Goal: Find specific page/section

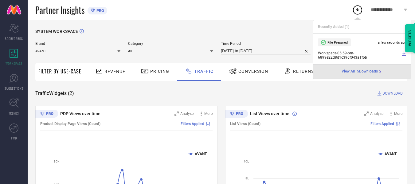
click at [110, 54] on div "Brand AVANT" at bounding box center [77, 47] width 85 height 13
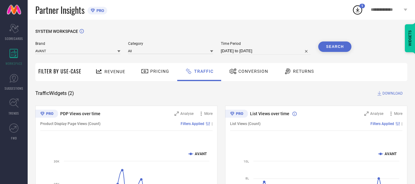
drag, startPoint x: 0, startPoint y: 0, endPoint x: 113, endPoint y: 52, distance: 124.1
click at [113, 52] on div "Brand AVANT" at bounding box center [77, 47] width 85 height 13
click at [113, 52] on input at bounding box center [77, 51] width 85 height 6
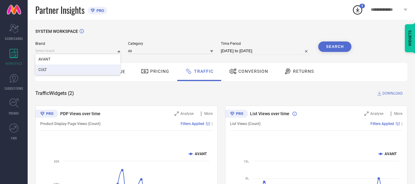
click at [112, 70] on div "CULT" at bounding box center [77, 69] width 85 height 10
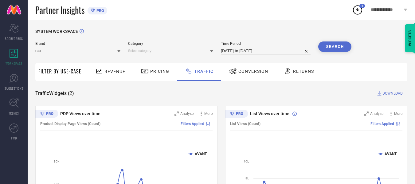
click at [182, 48] on div at bounding box center [170, 50] width 85 height 7
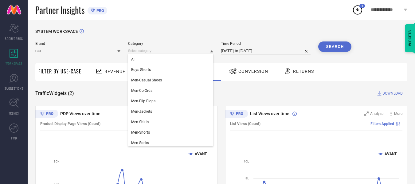
click at [182, 49] on input at bounding box center [170, 51] width 85 height 6
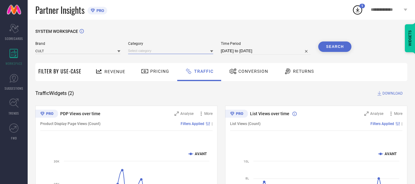
click at [182, 49] on input at bounding box center [170, 51] width 85 height 6
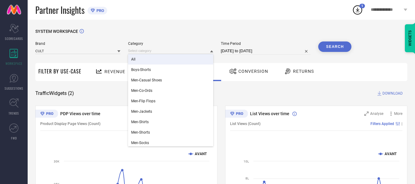
click at [182, 56] on div "All" at bounding box center [170, 59] width 85 height 10
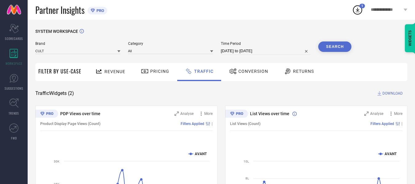
click at [331, 47] on button "Search" at bounding box center [334, 46] width 33 height 10
click at [395, 91] on span "DOWNLOAD" at bounding box center [392, 93] width 20 height 6
